Goal: Navigation & Orientation: Find specific page/section

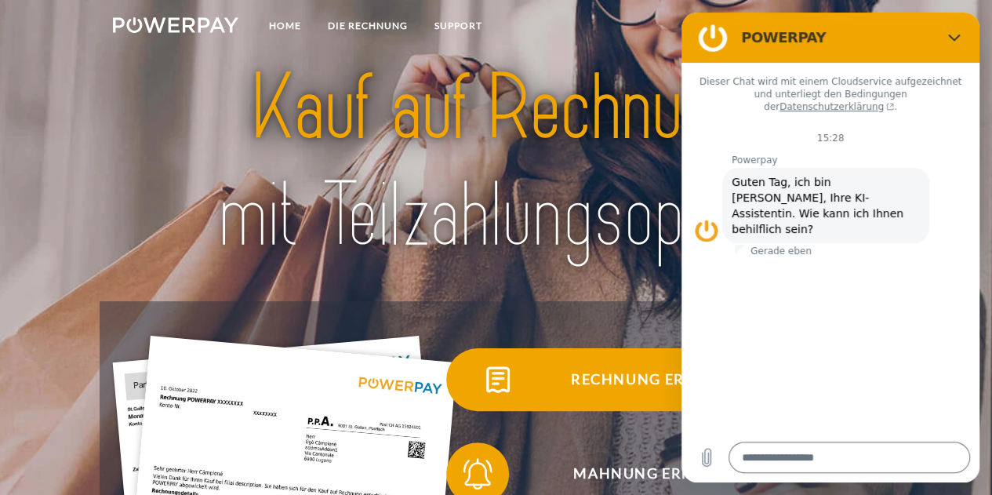
click at [616, 377] on span "Rechnung erhalten?" at bounding box center [661, 379] width 384 height 63
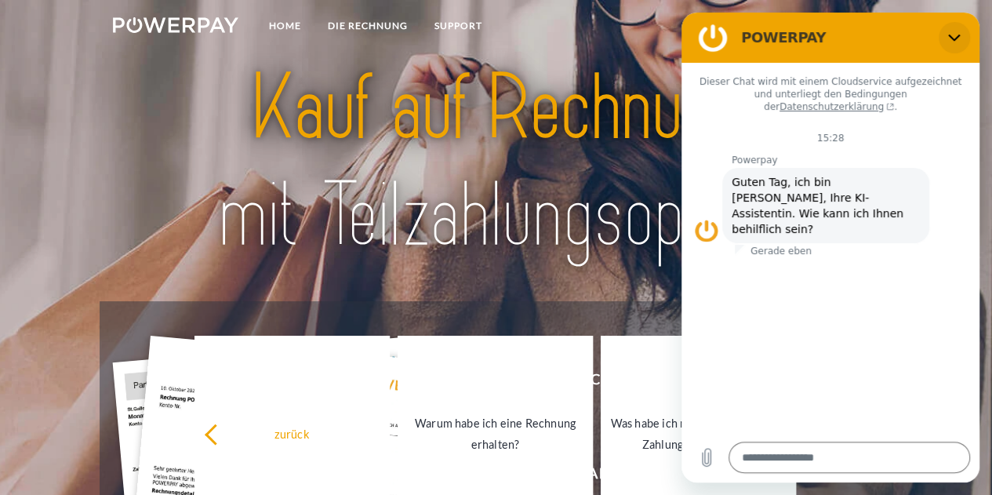
click at [960, 47] on button "Schließen" at bounding box center [954, 37] width 31 height 31
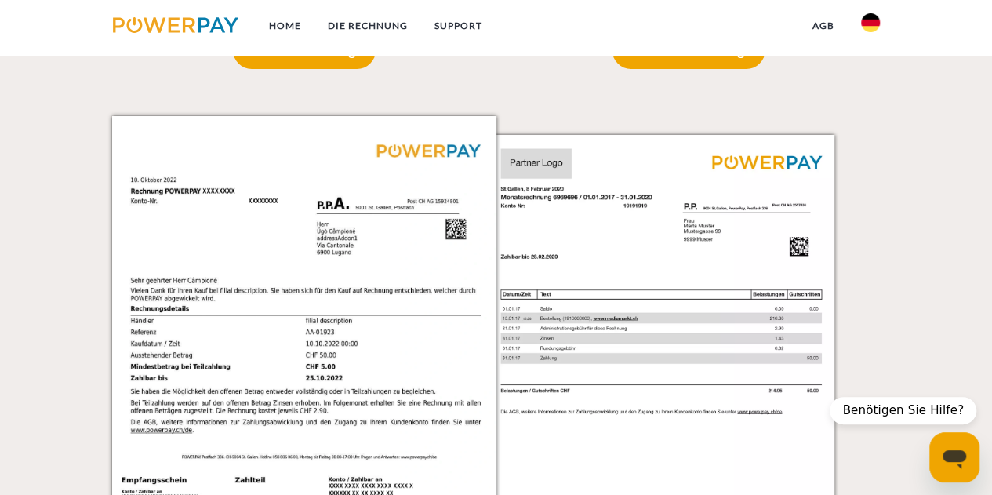
scroll to position [1255, 0]
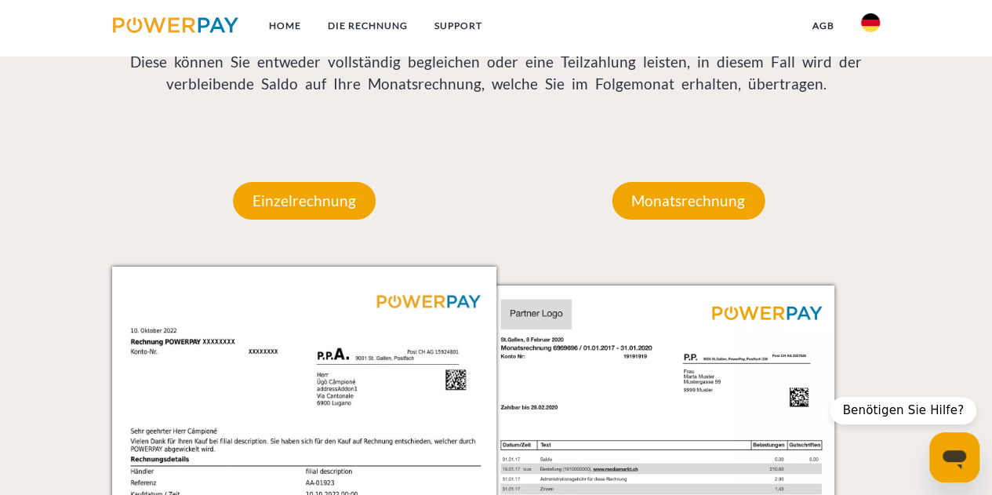
click at [202, 31] on img at bounding box center [176, 25] width 126 height 16
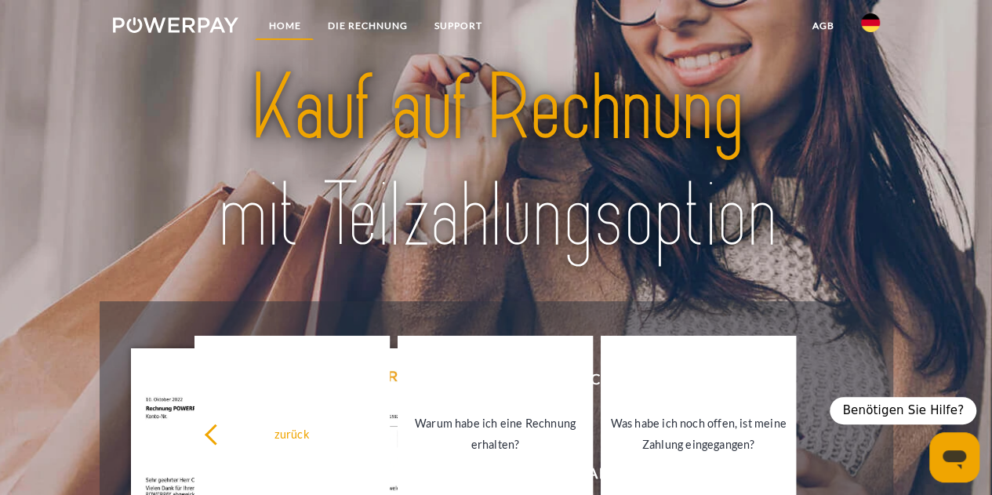
click at [285, 24] on link "Home" at bounding box center [284, 26] width 59 height 28
click at [289, 27] on link "Home" at bounding box center [284, 26] width 59 height 28
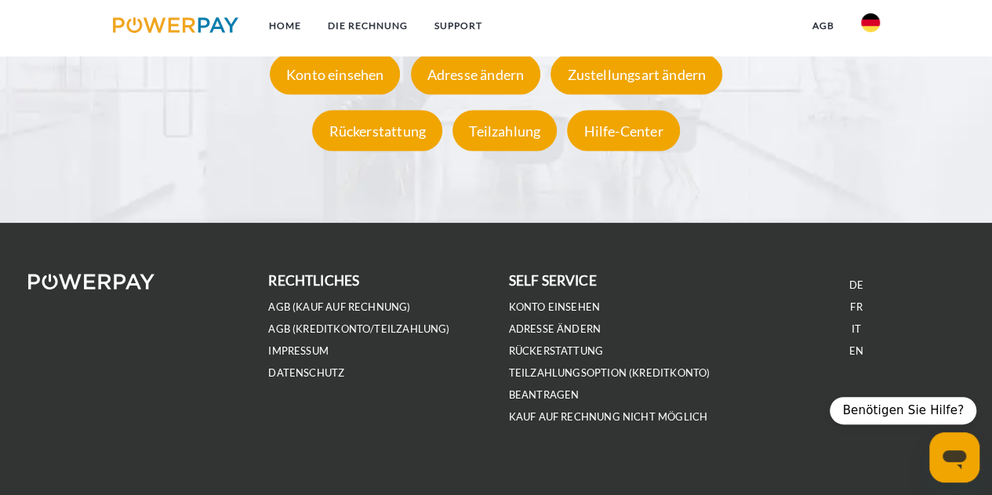
scroll to position [2879, 0]
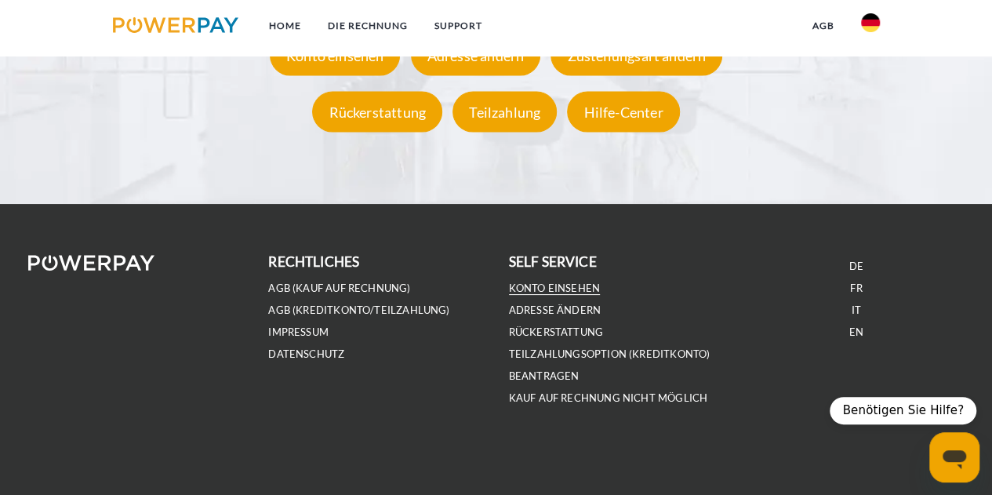
click at [558, 289] on link "Konto einsehen" at bounding box center [555, 287] width 92 height 13
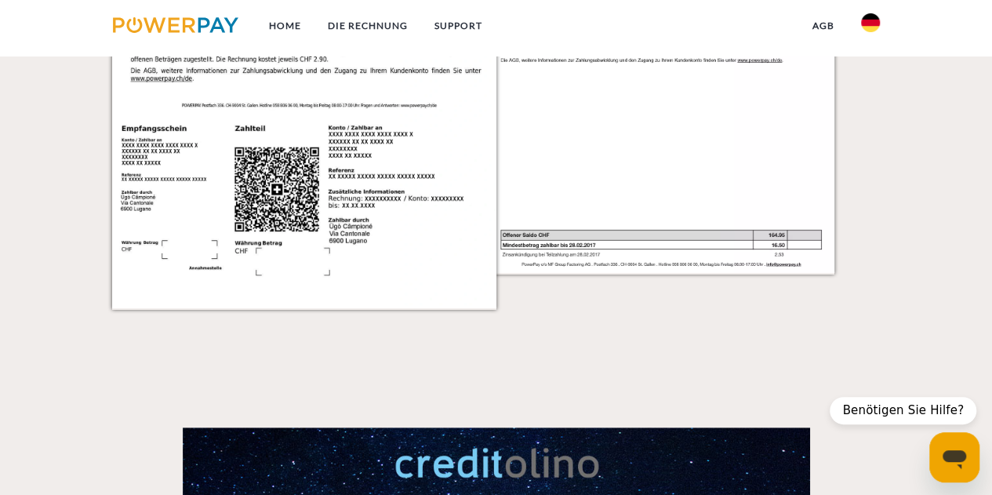
scroll to position [1781, 0]
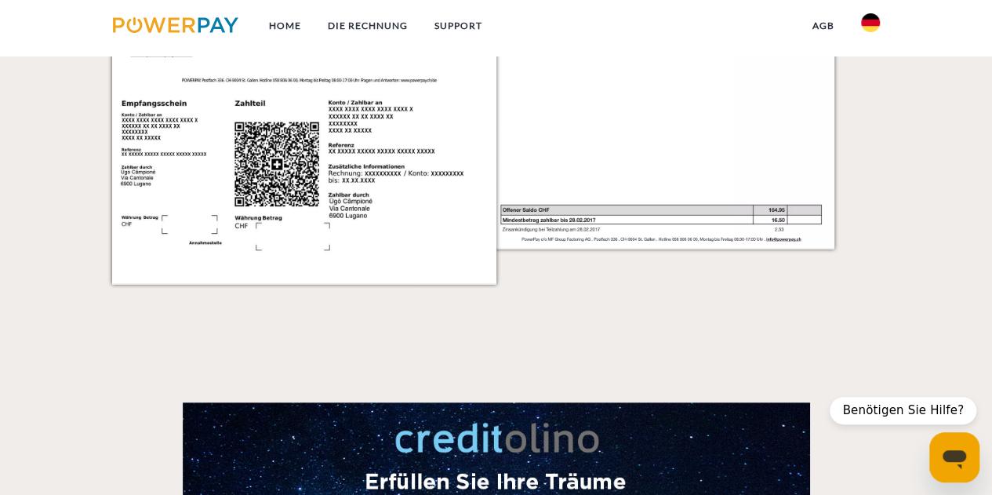
type textarea "*"
